Goal: Task Accomplishment & Management: Manage account settings

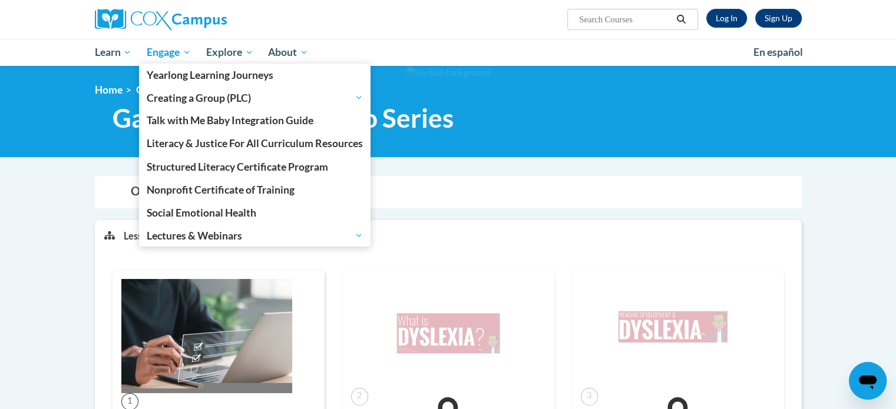
click at [167, 56] on span "Engage" at bounding box center [169, 52] width 44 height 14
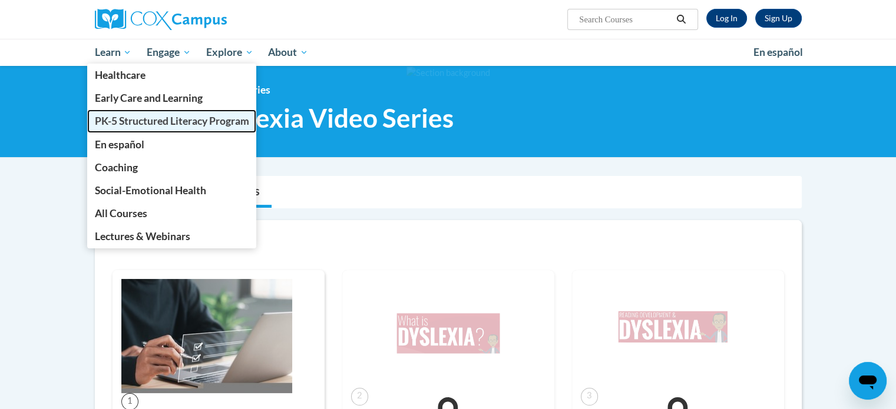
click at [127, 119] on span "PK-5 Structured Literacy Program" at bounding box center [171, 121] width 154 height 12
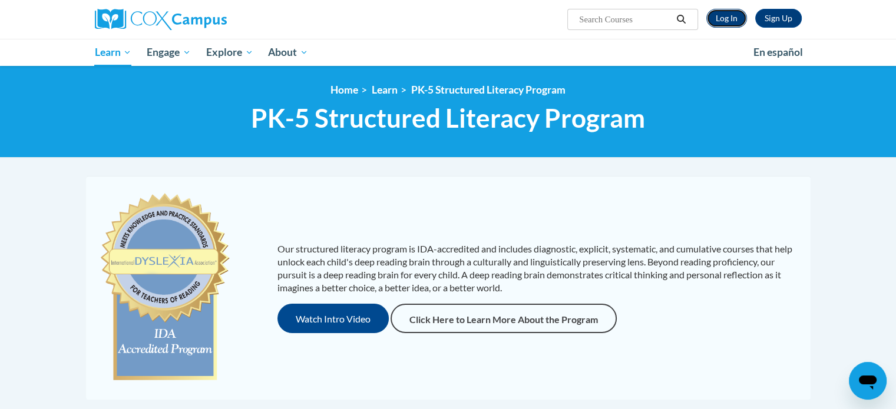
click at [715, 18] on link "Log In" at bounding box center [726, 18] width 41 height 19
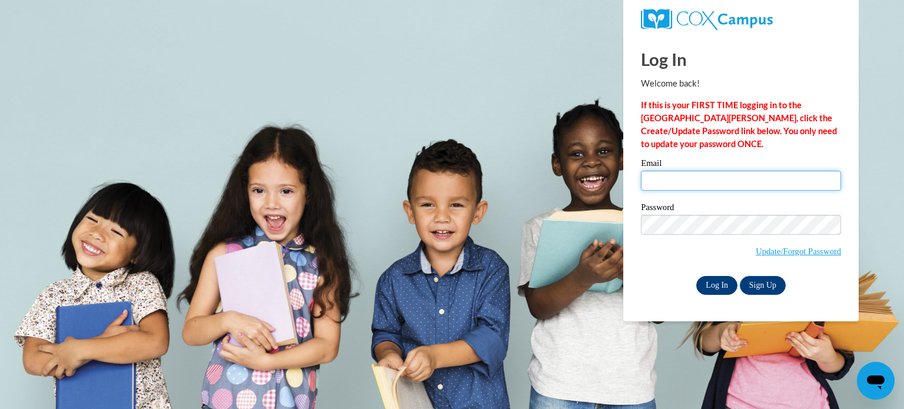
type input "curleyca@wauwatosa.k12.wi.us"
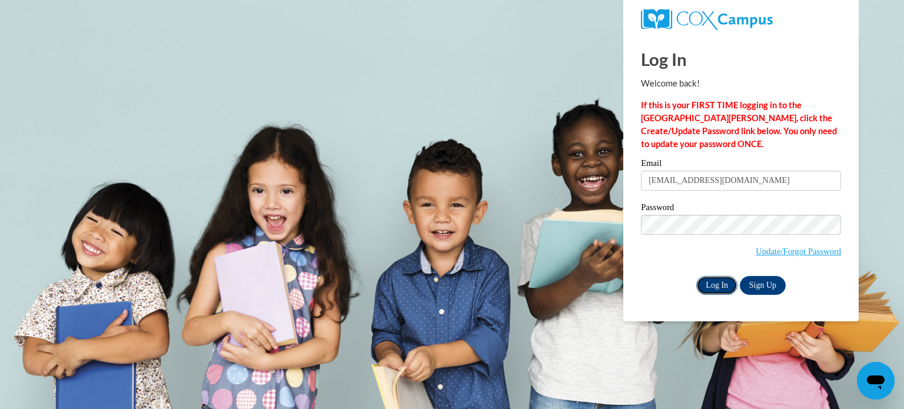
click at [718, 277] on input "Log In" at bounding box center [717, 285] width 41 height 19
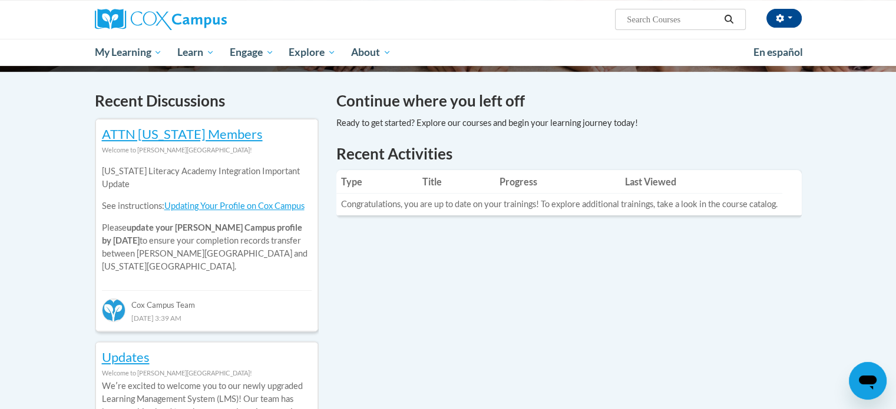
scroll to position [342, 0]
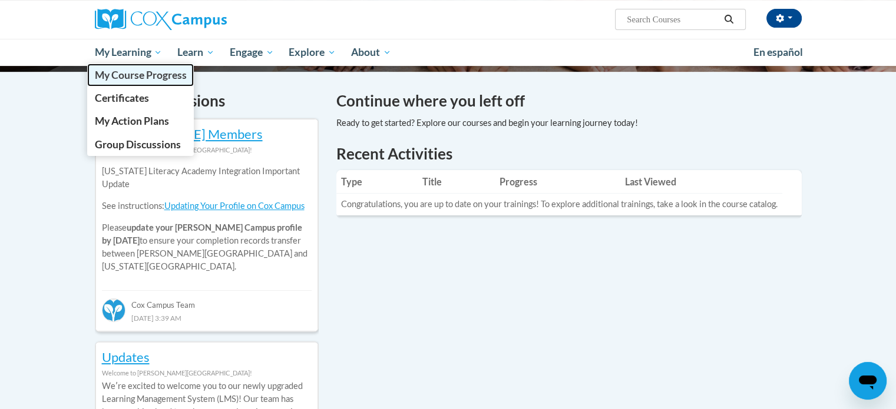
click at [134, 72] on span "My Course Progress" at bounding box center [140, 75] width 92 height 12
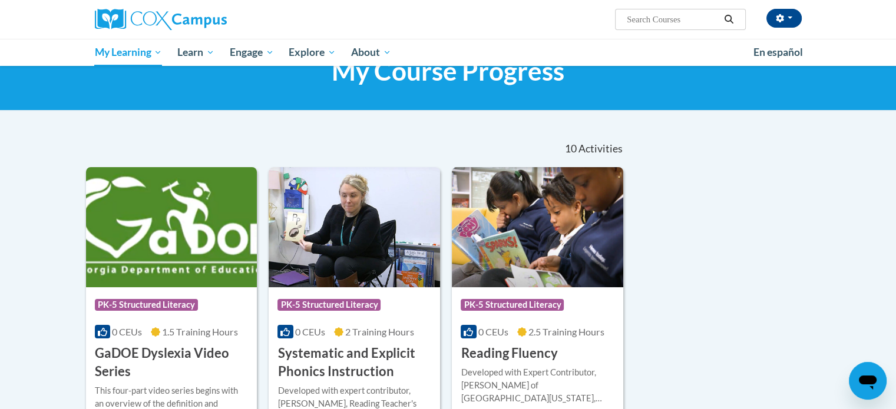
scroll to position [47, 0]
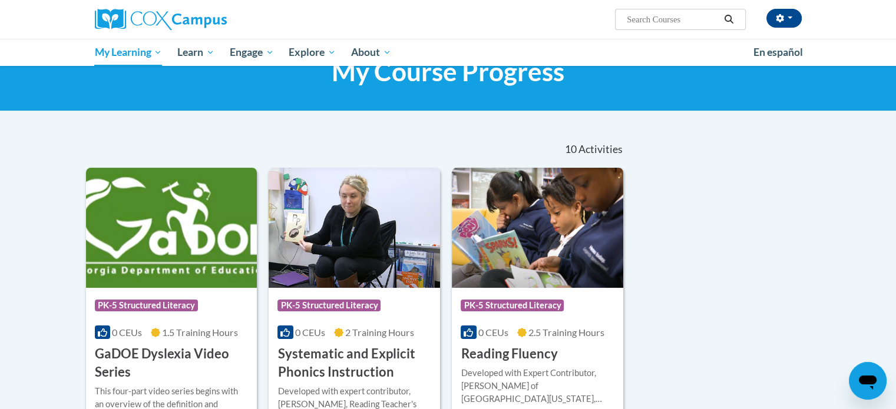
click at [435, 12] on div "Carolyn Curley (America/Chicago UTC-05:00) My Profile Inbox My Transcripts Log …" at bounding box center [568, 15] width 483 height 30
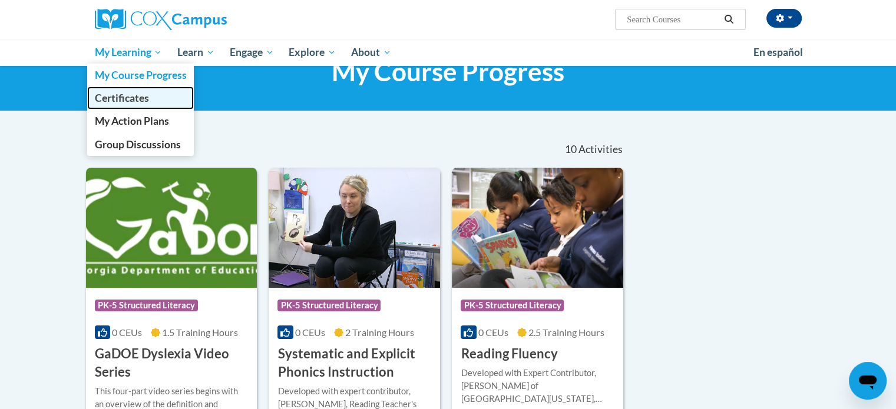
click at [138, 98] on span "Certificates" at bounding box center [121, 98] width 54 height 12
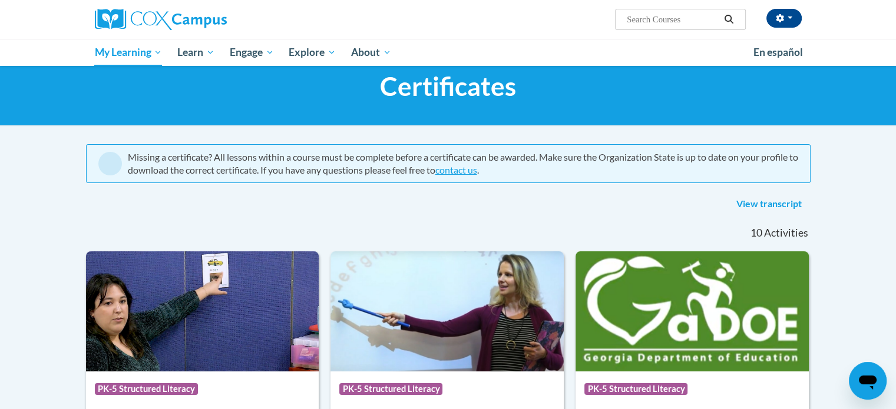
scroll to position [35, 0]
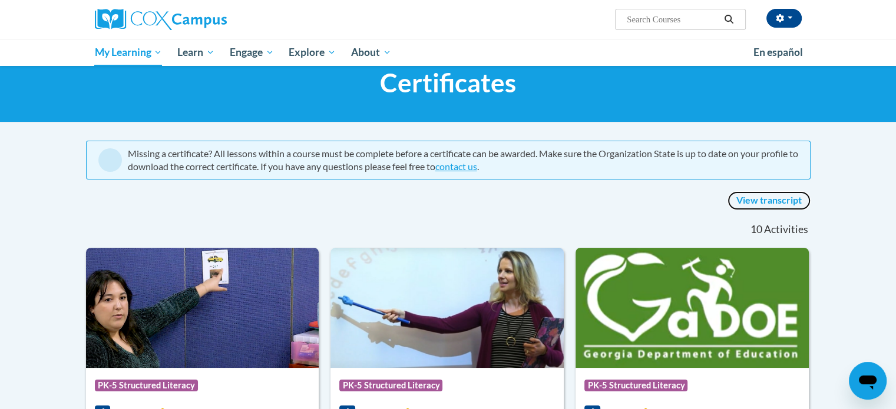
click at [756, 198] on link "View transcript" at bounding box center [768, 200] width 83 height 19
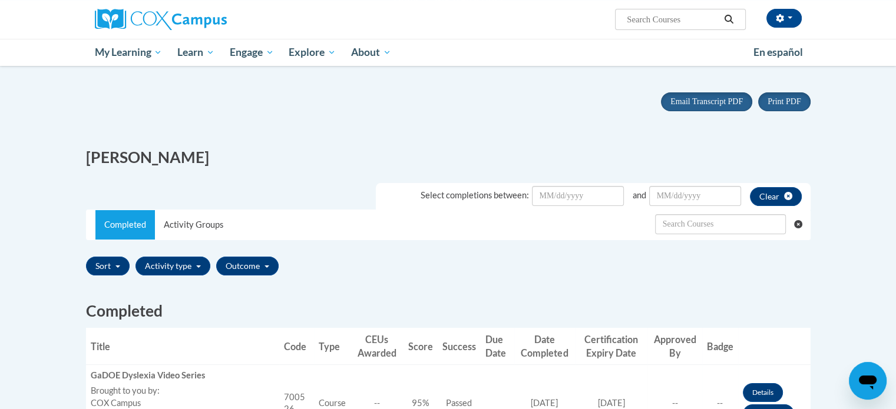
scroll to position [59, 0]
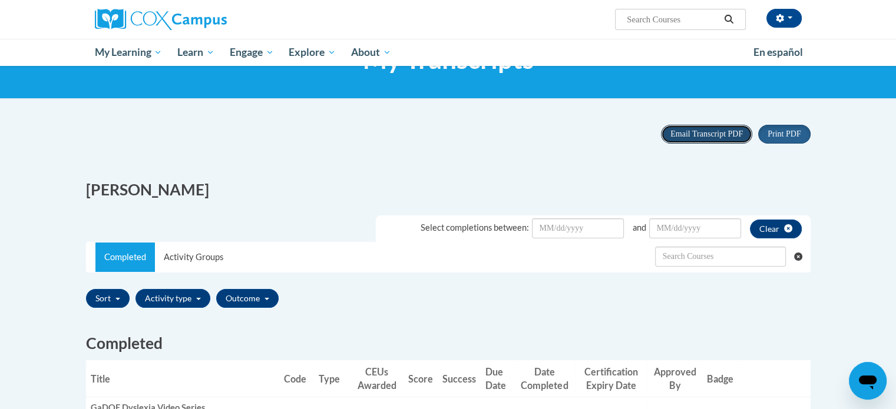
click at [724, 131] on span "Email Transcript PDF" at bounding box center [706, 134] width 72 height 9
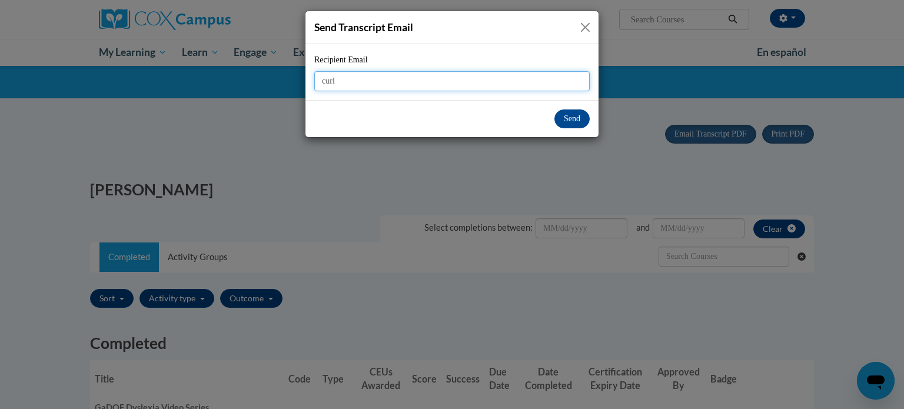
type input "[EMAIL_ADDRESS][DOMAIN_NAME]"
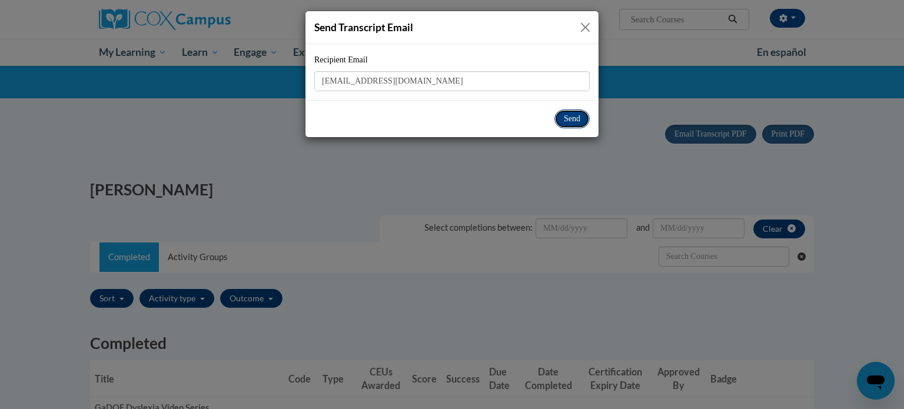
click at [577, 115] on button "Send" at bounding box center [572, 119] width 35 height 19
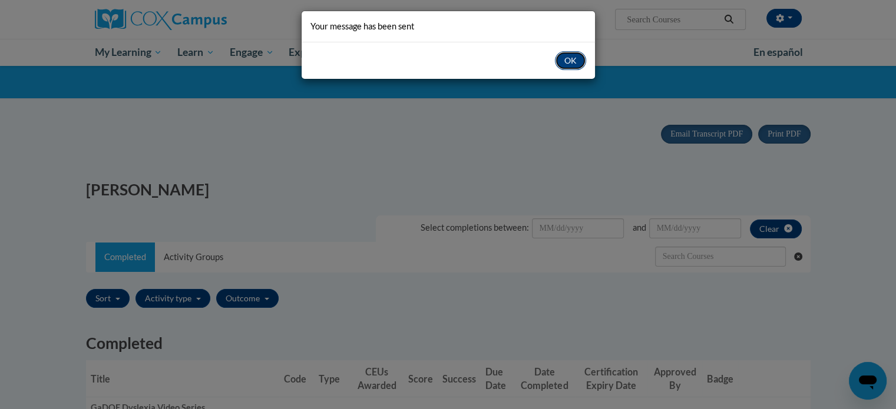
click at [570, 61] on button "OK" at bounding box center [570, 60] width 31 height 19
